Goal: Communication & Community: Participate in discussion

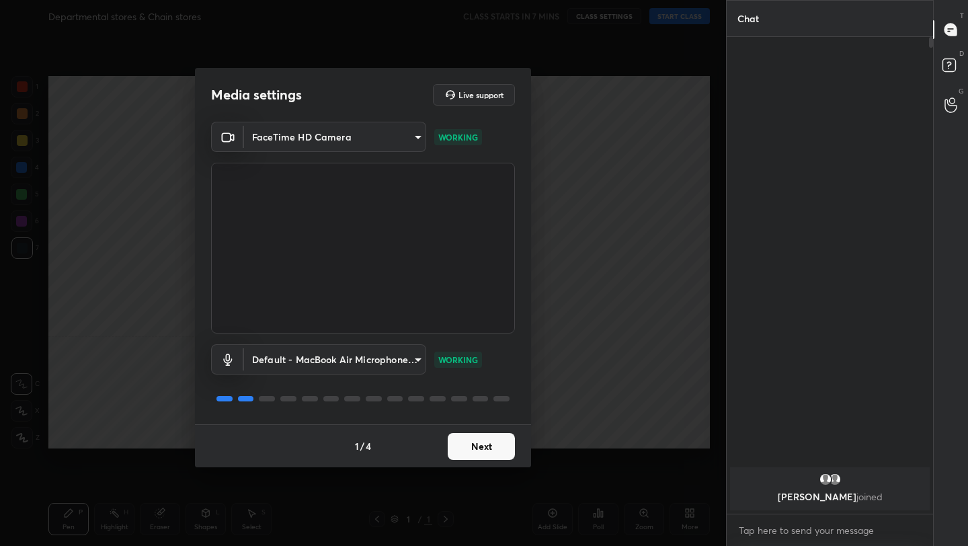
scroll to position [360, 202]
click at [494, 444] on button "Next" at bounding box center [481, 446] width 67 height 27
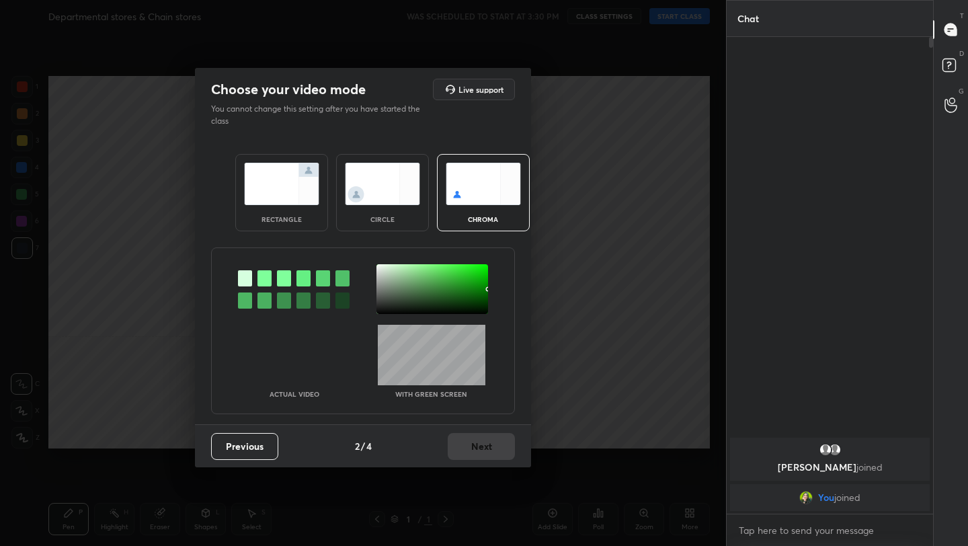
click at [309, 219] on div "rectangle" at bounding box center [281, 192] width 93 height 77
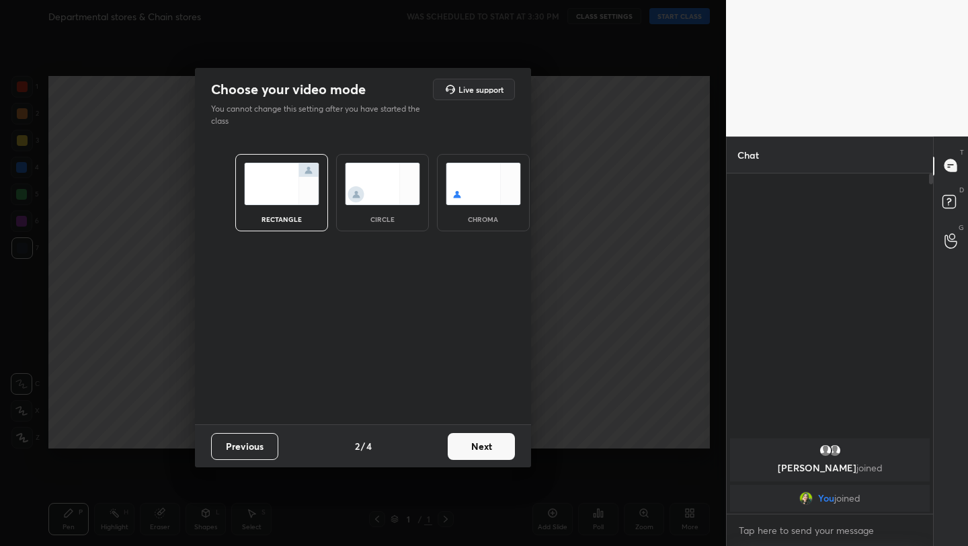
click at [483, 448] on button "Next" at bounding box center [481, 446] width 67 height 27
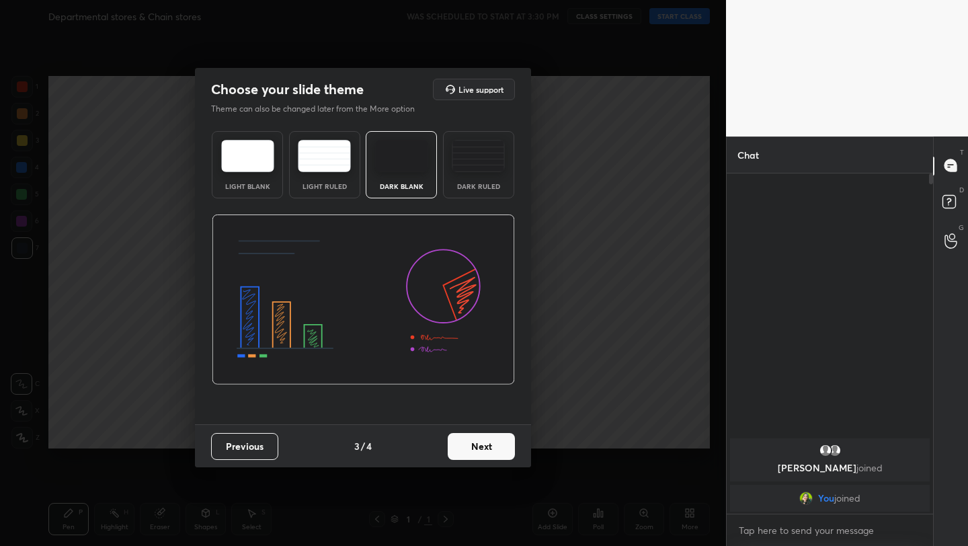
click at [486, 448] on button "Next" at bounding box center [481, 446] width 67 height 27
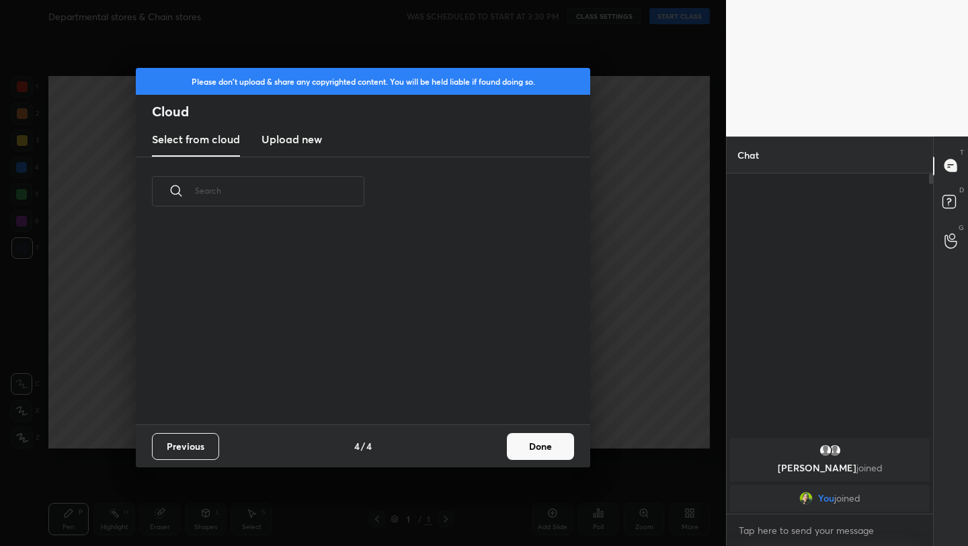
click at [531, 449] on button "Done" at bounding box center [540, 446] width 67 height 27
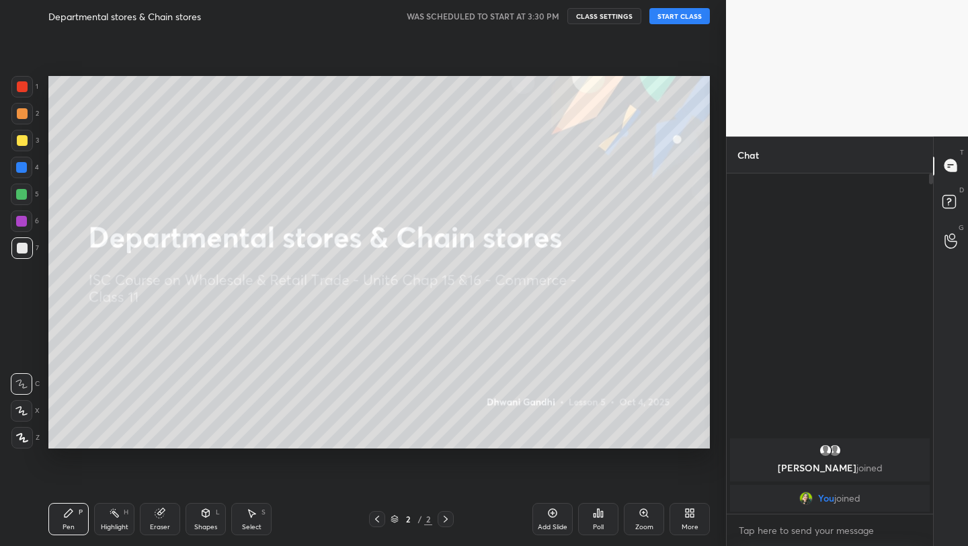
click at [697, 15] on button "START CLASS" at bounding box center [680, 16] width 61 height 16
click at [27, 436] on icon at bounding box center [22, 437] width 12 height 9
click at [23, 92] on div at bounding box center [22, 87] width 22 height 22
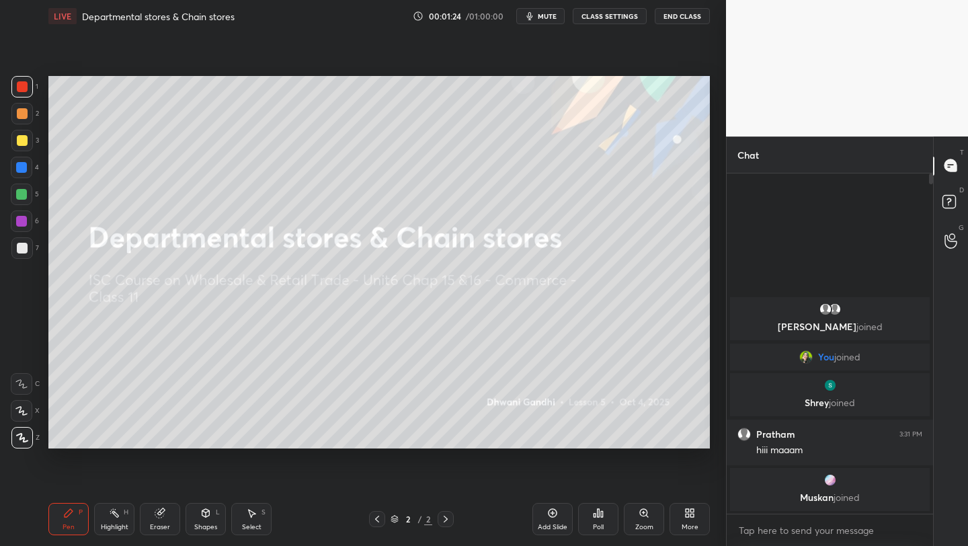
click at [692, 514] on icon at bounding box center [692, 515] width 3 height 3
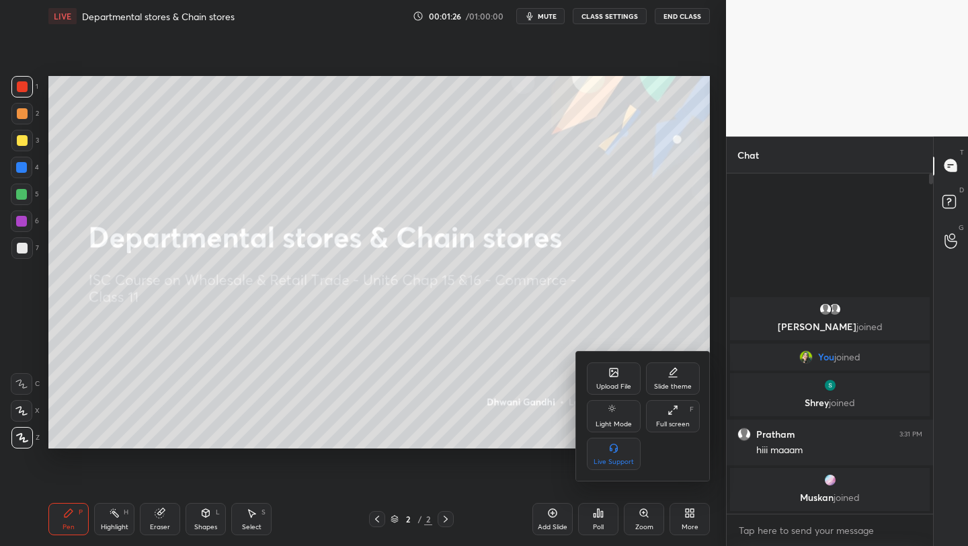
click at [602, 372] on div "Upload File" at bounding box center [614, 378] width 54 height 32
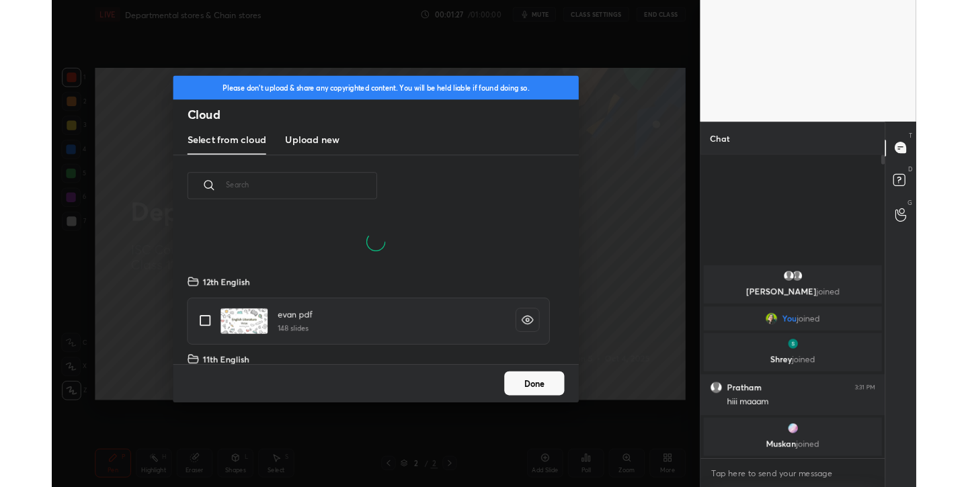
scroll to position [165, 432]
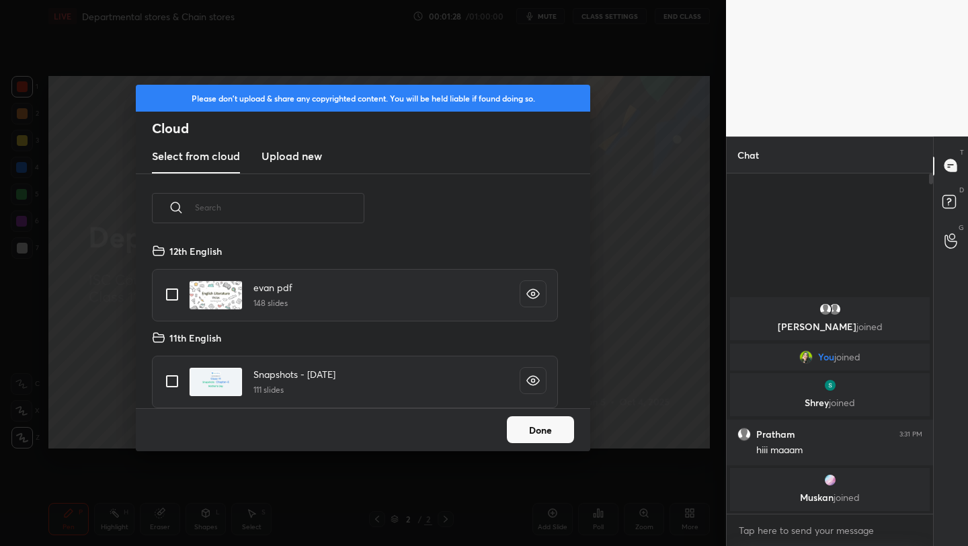
click at [279, 153] on h3 "Upload new" at bounding box center [292, 156] width 61 height 16
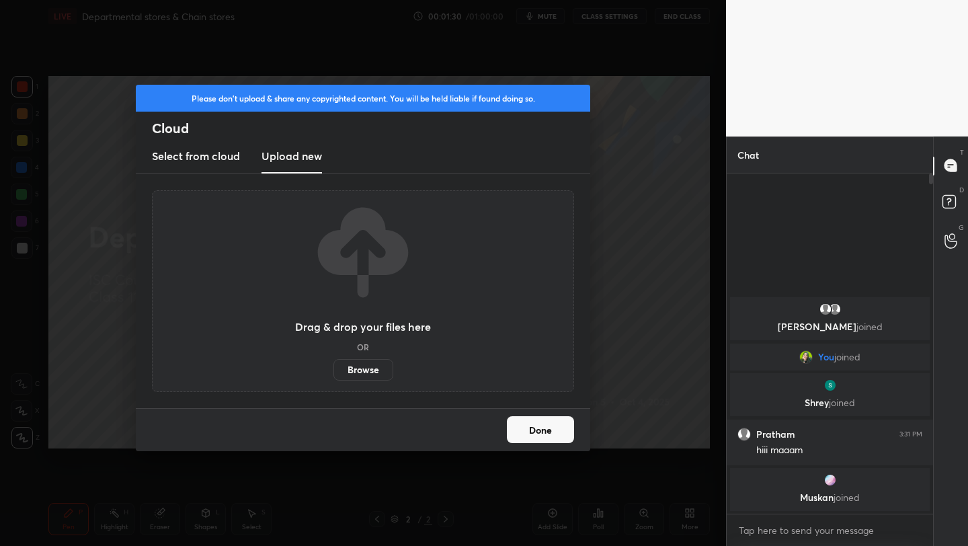
click at [370, 364] on label "Browse" at bounding box center [364, 370] width 60 height 22
click at [334, 364] on input "Browse" at bounding box center [334, 370] width 0 height 22
click at [367, 375] on label "Browse" at bounding box center [364, 370] width 60 height 22
click at [334, 375] on input "Browse" at bounding box center [334, 370] width 0 height 22
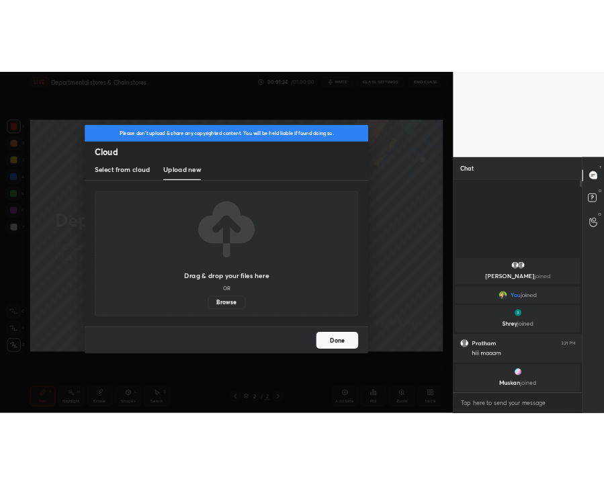
scroll to position [0, 0]
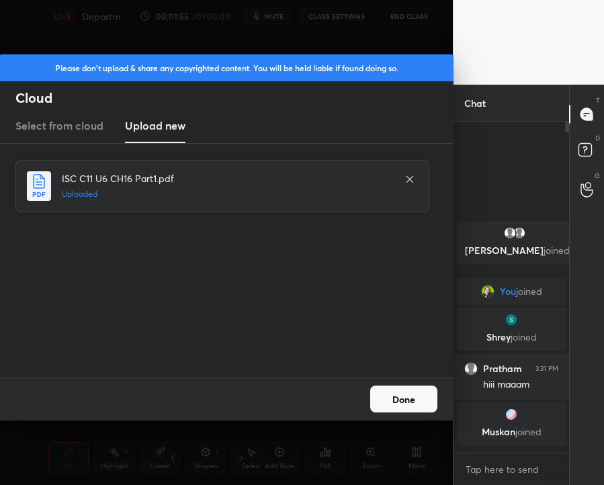
click at [401, 403] on button "Done" at bounding box center [403, 399] width 67 height 27
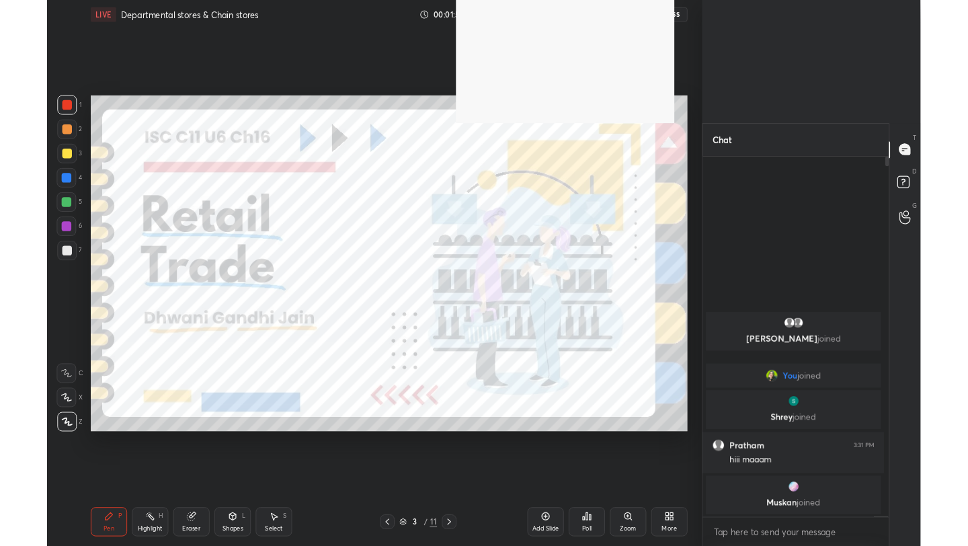
scroll to position [283, 202]
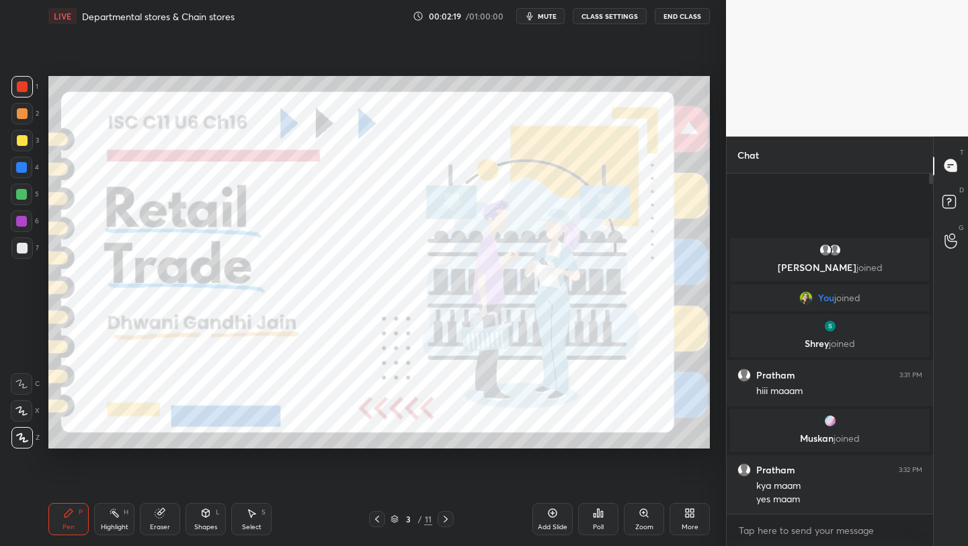
click at [398, 515] on icon at bounding box center [395, 519] width 8 height 8
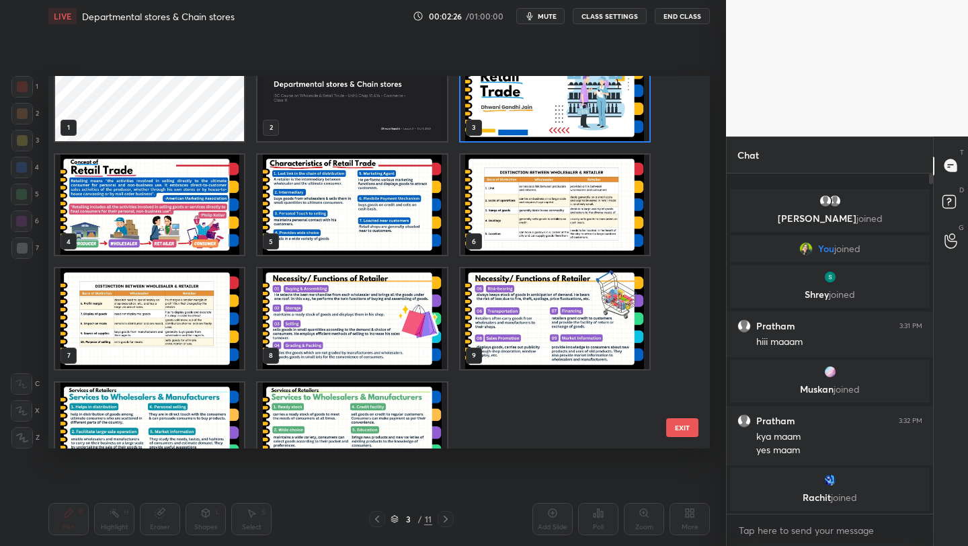
click at [386, 235] on img "grid" at bounding box center [352, 205] width 189 height 101
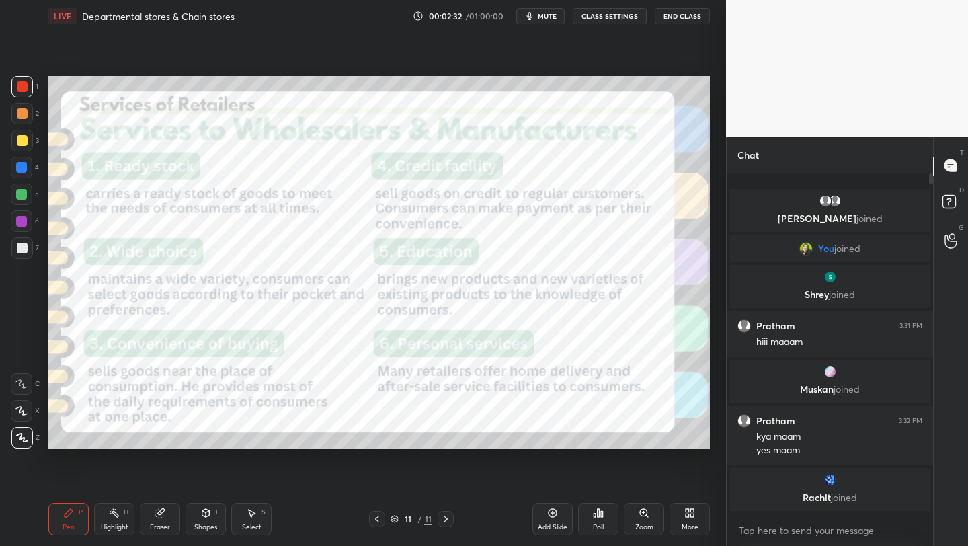
click at [684, 524] on div "More" at bounding box center [690, 527] width 17 height 7
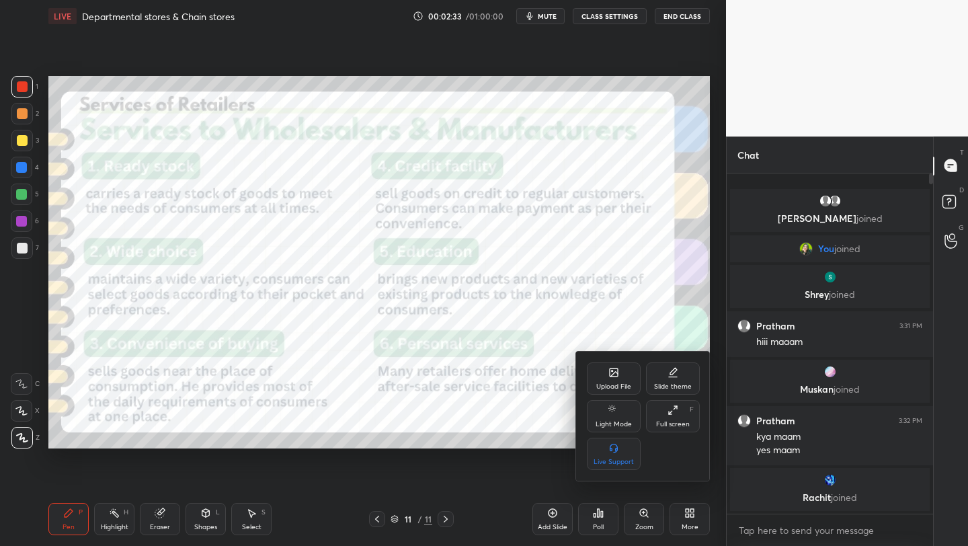
click at [614, 383] on div "Upload File" at bounding box center [613, 386] width 35 height 7
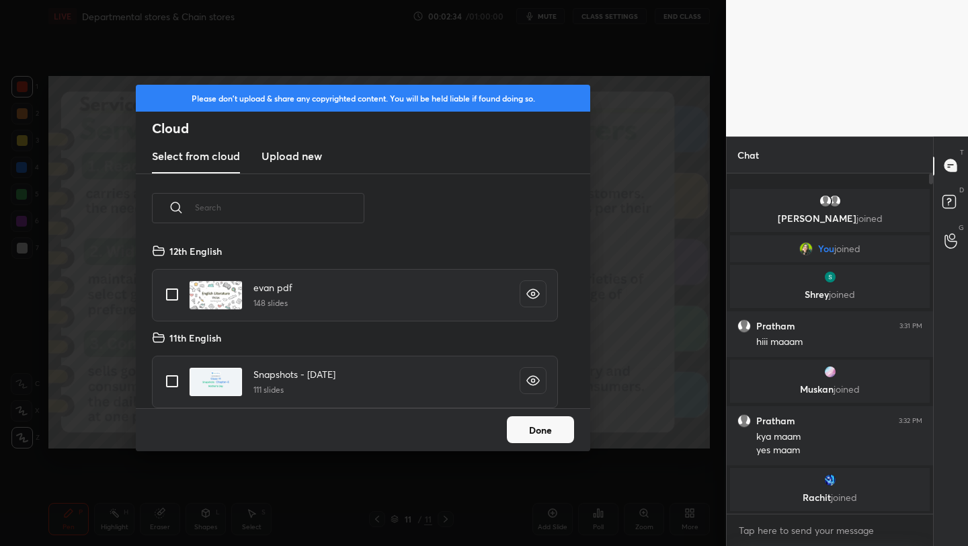
click at [279, 149] on h3 "Upload new" at bounding box center [292, 156] width 61 height 16
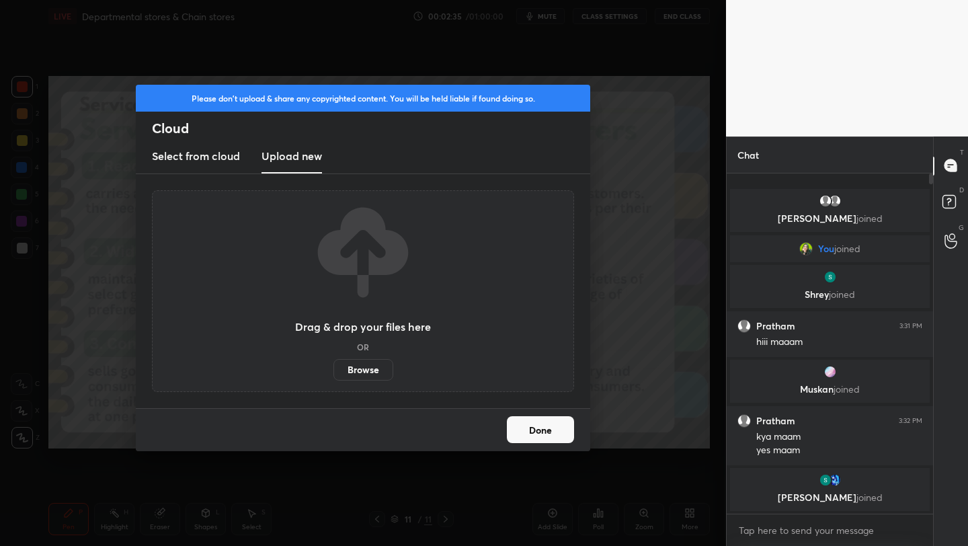
click at [373, 373] on label "Browse" at bounding box center [364, 370] width 60 height 22
click at [334, 373] on input "Browse" at bounding box center [334, 370] width 0 height 22
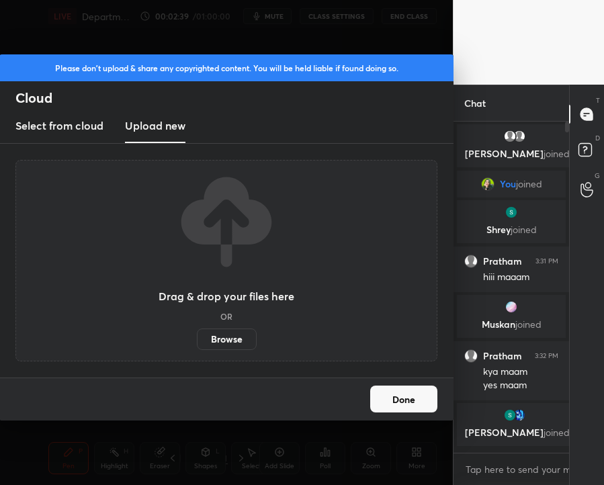
scroll to position [5, 5]
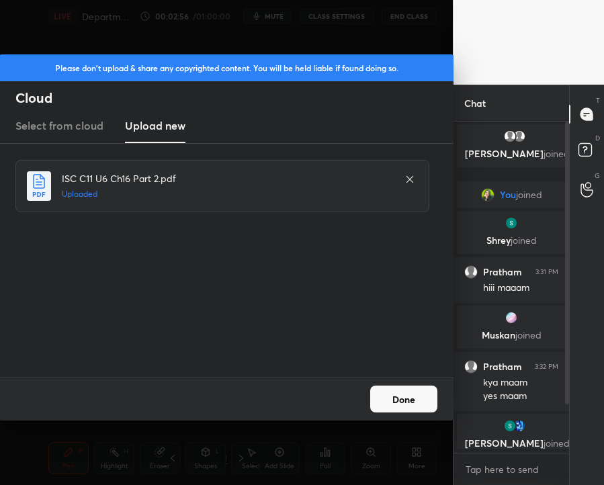
click at [420, 395] on button "Done" at bounding box center [403, 399] width 67 height 27
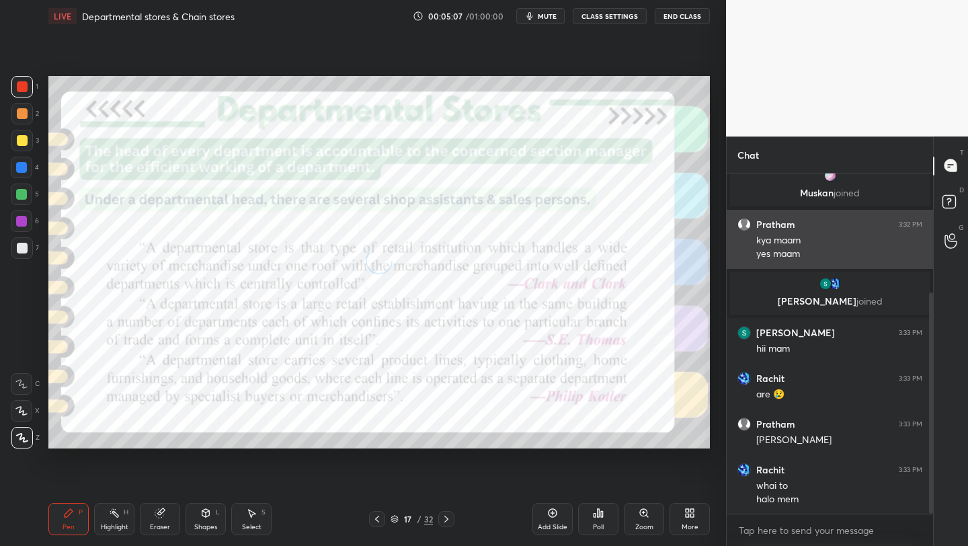
scroll to position [229, 0]
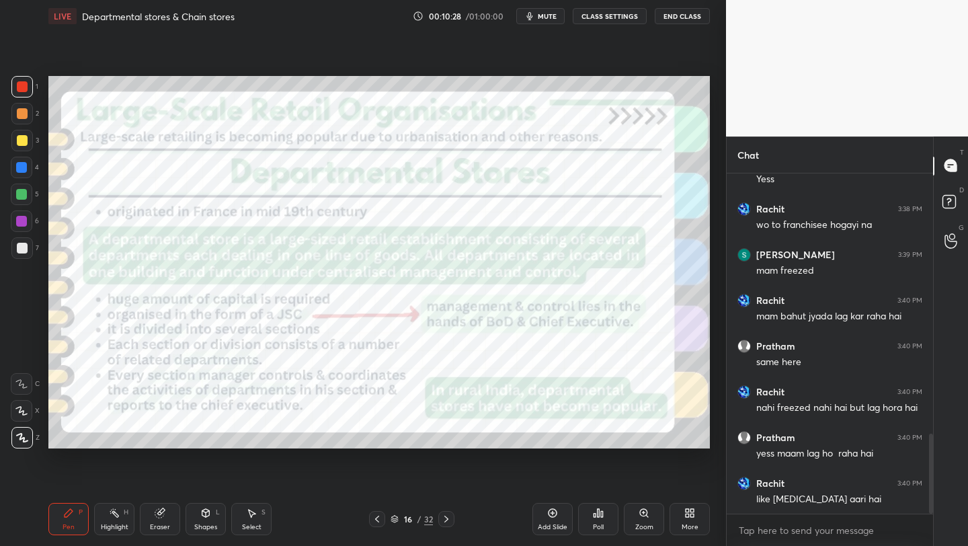
scroll to position [1157, 0]
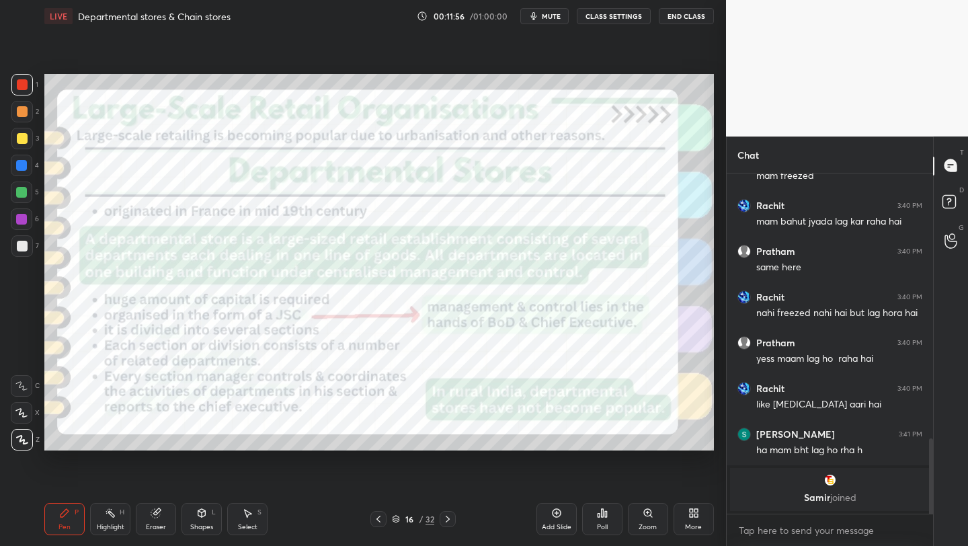
scroll to position [66780, 66568]
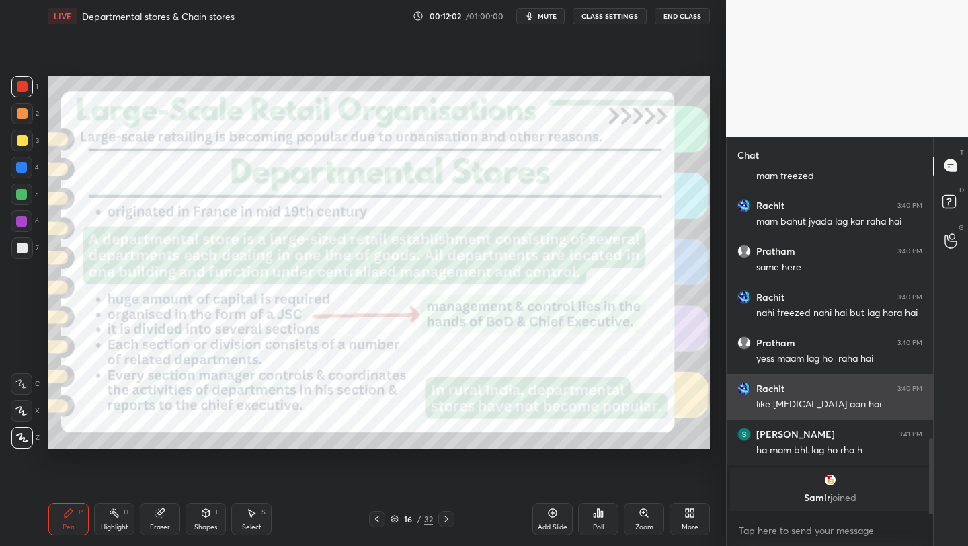
click at [828, 377] on div "[PERSON_NAME] 3:40 PM like [MEDICAL_DATA] aari hai" at bounding box center [830, 397] width 206 height 46
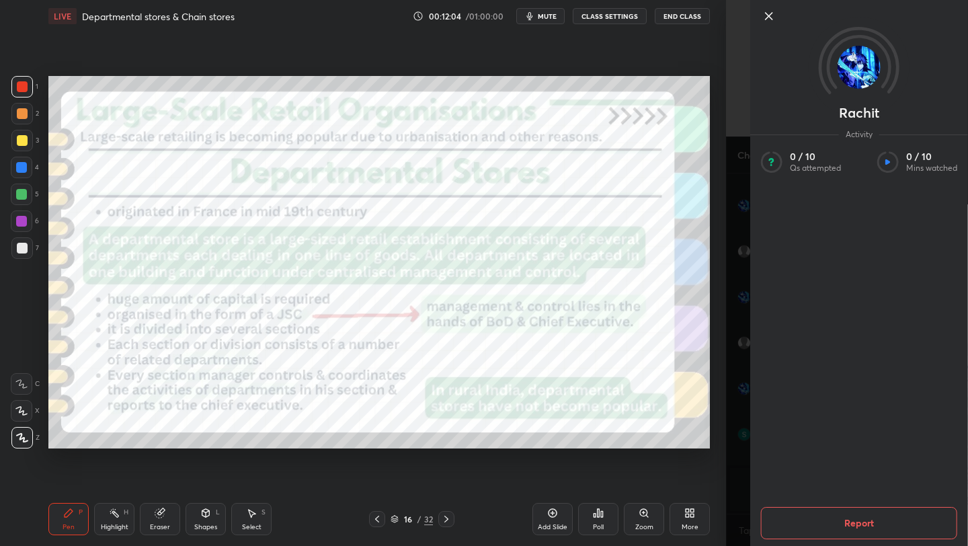
click at [764, 11] on icon at bounding box center [769, 16] width 16 height 16
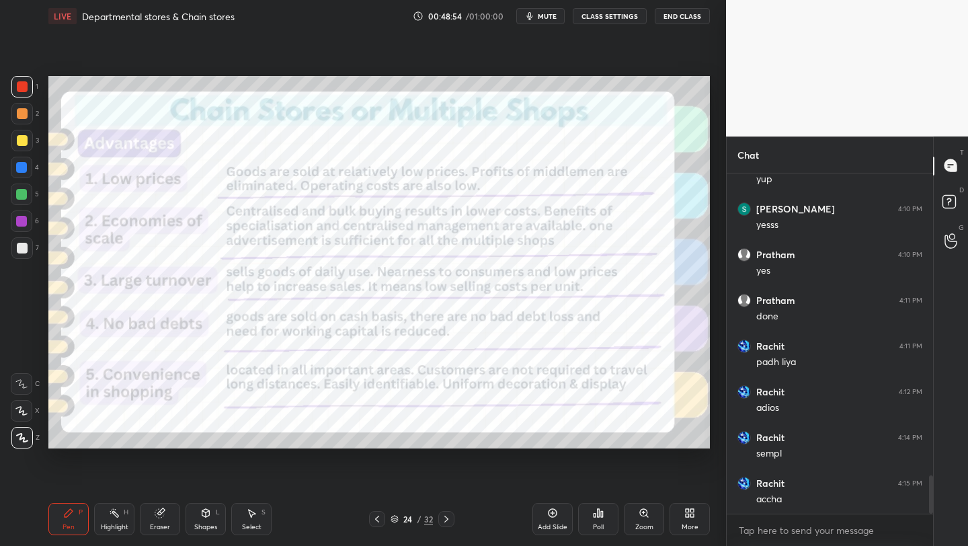
scroll to position [2713, 0]
click at [399, 514] on div "24 / 32" at bounding box center [412, 519] width 42 height 12
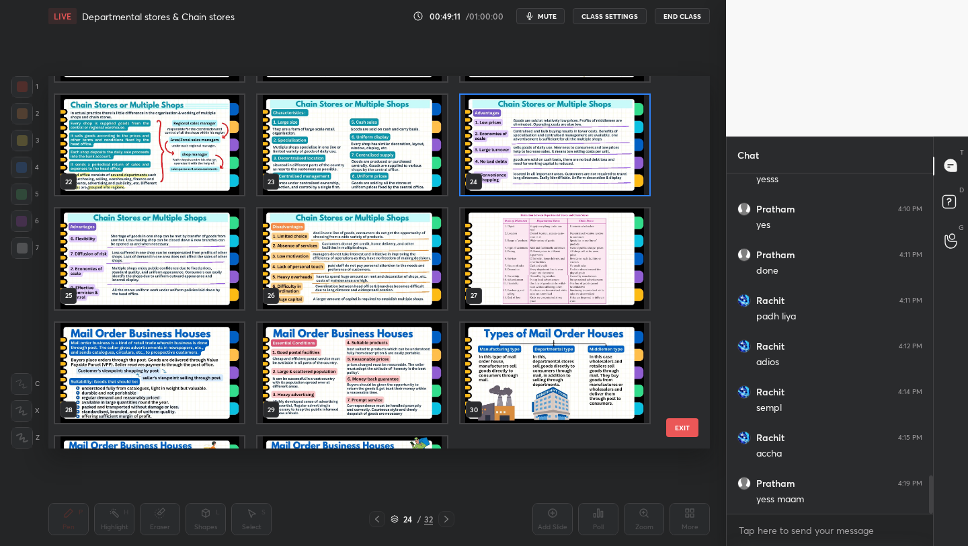
scroll to position [2727, 0]
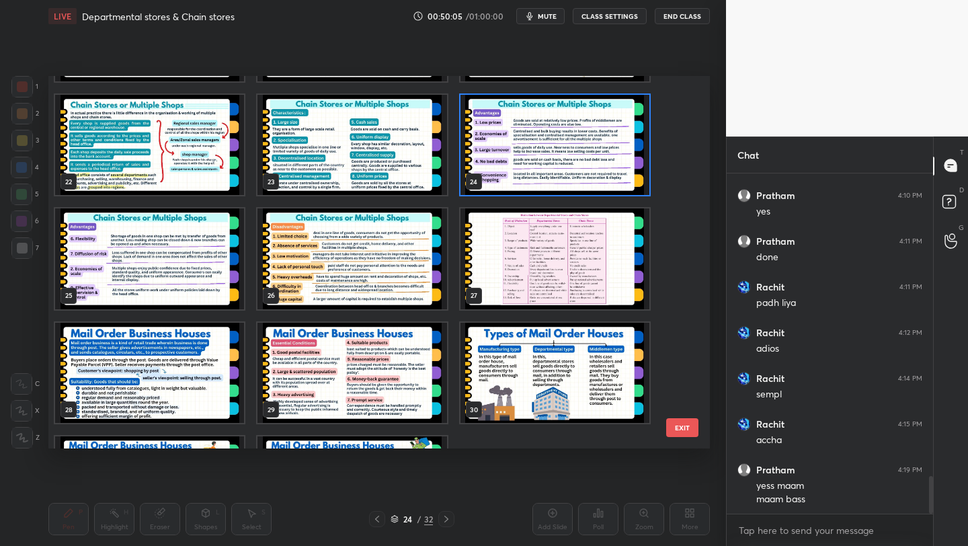
click at [513, 180] on img "grid" at bounding box center [555, 145] width 189 height 101
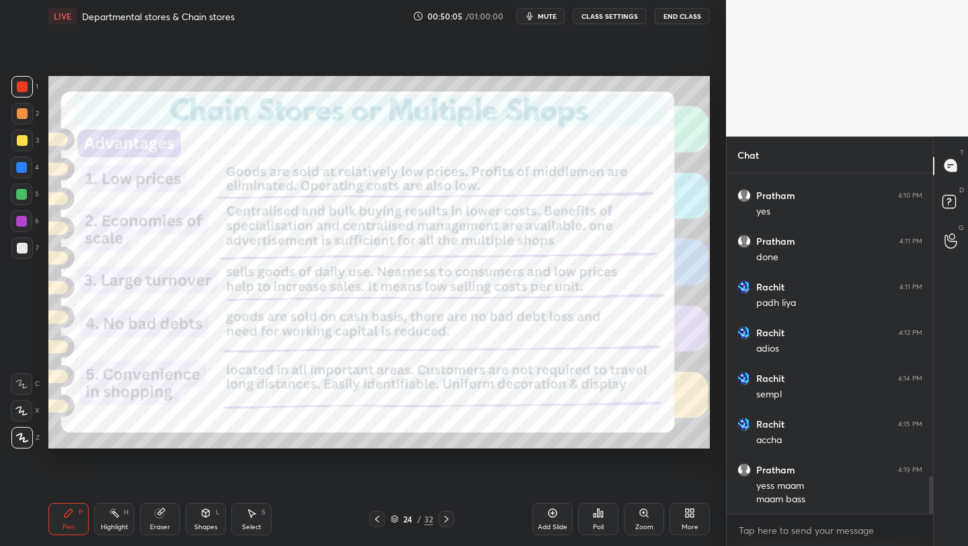
click at [513, 180] on img "grid" at bounding box center [555, 145] width 189 height 101
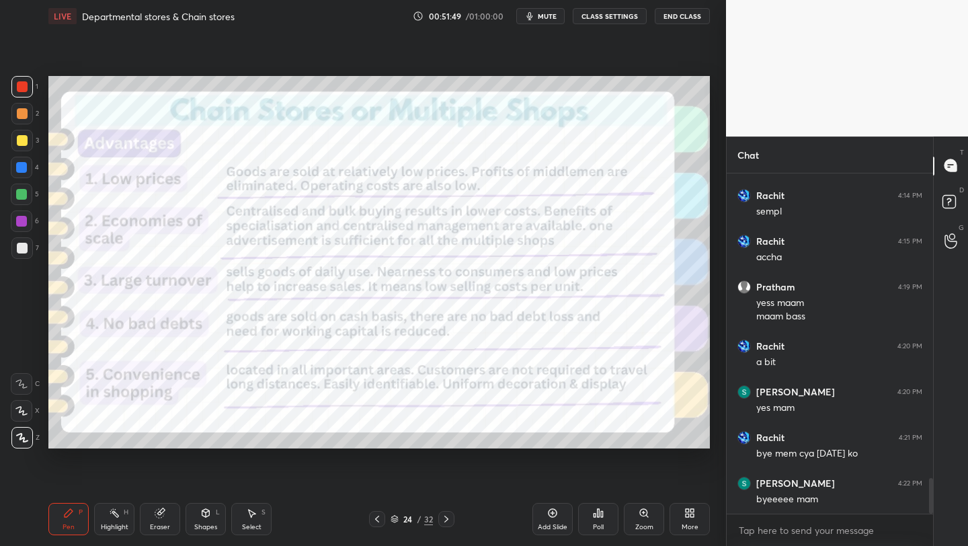
scroll to position [5, 5]
click at [678, 19] on button "End Class" at bounding box center [682, 16] width 55 height 16
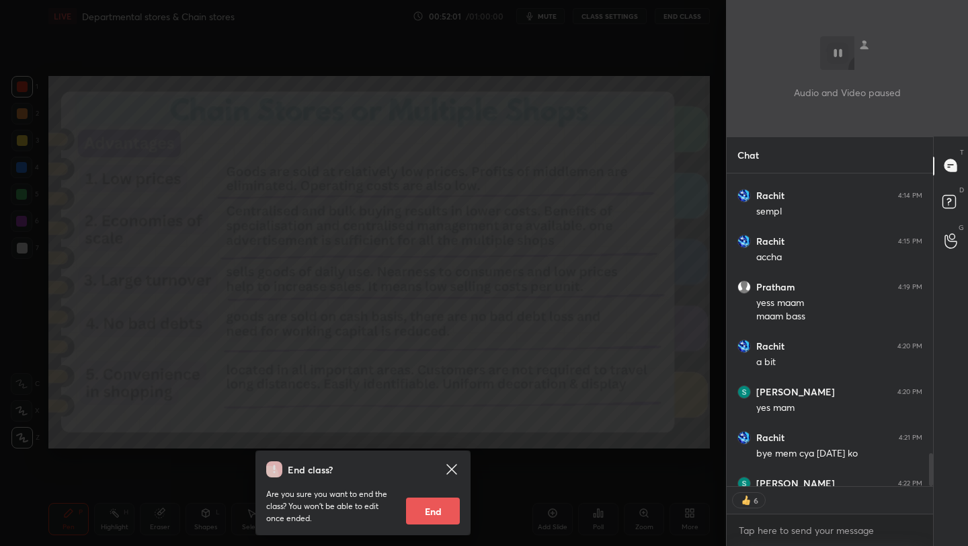
click at [430, 520] on button "End" at bounding box center [433, 511] width 54 height 27
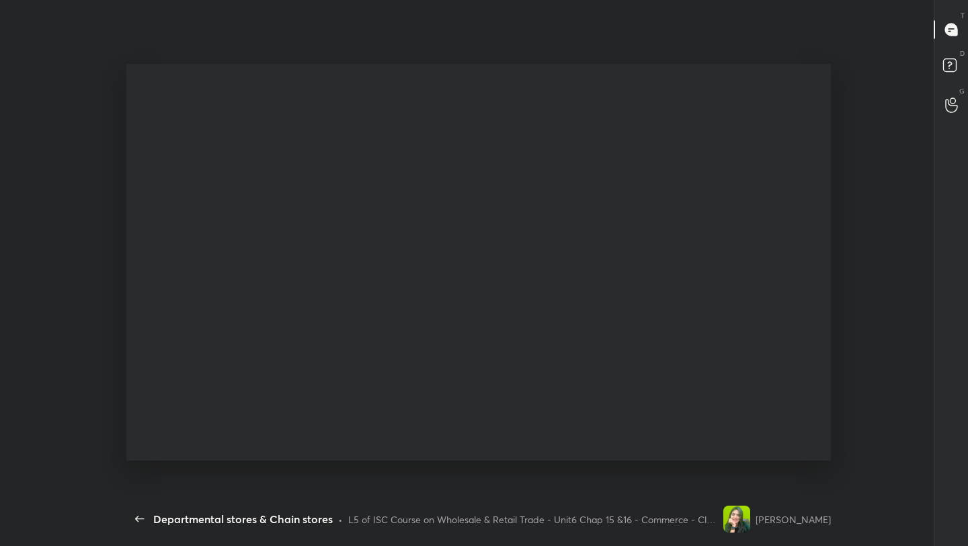
scroll to position [2765, 0]
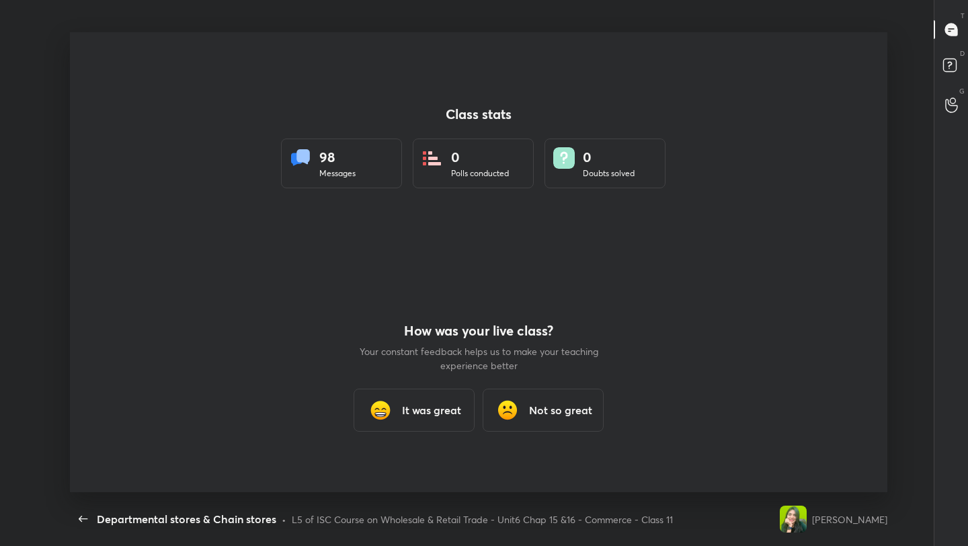
type textarea "x"
